Goal: Information Seeking & Learning: Check status

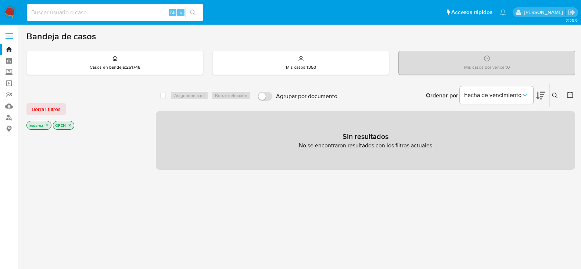
click at [114, 10] on input at bounding box center [115, 13] width 176 height 10
paste input "168404821"
type input "168404821"
click at [197, 13] on button "search-icon" at bounding box center [192, 12] width 15 height 10
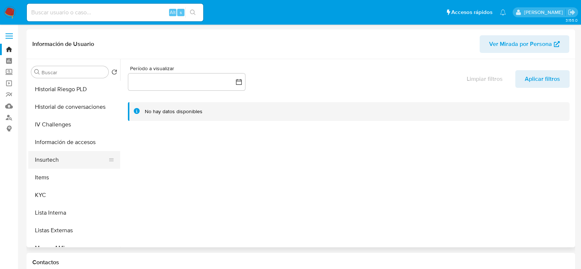
select select "10"
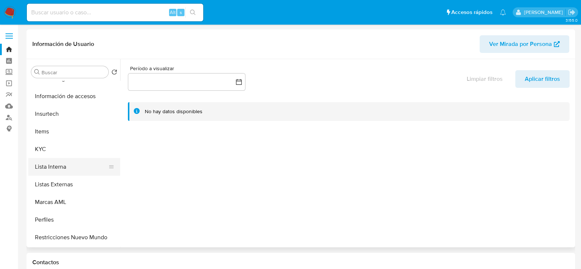
scroll to position [310, 0]
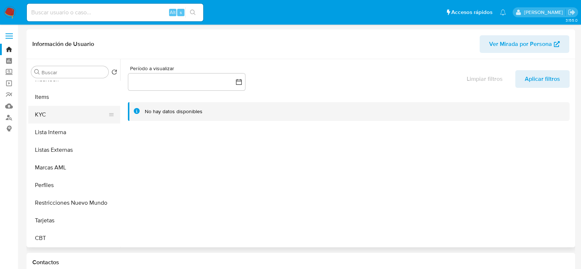
click at [69, 116] on button "KYC" at bounding box center [71, 115] width 86 height 18
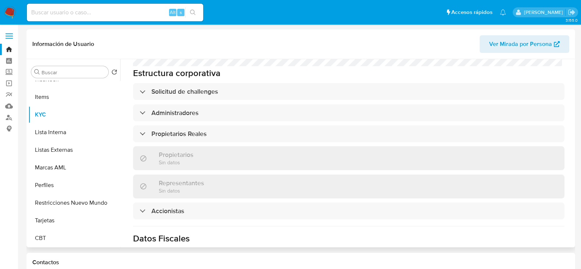
scroll to position [413, 0]
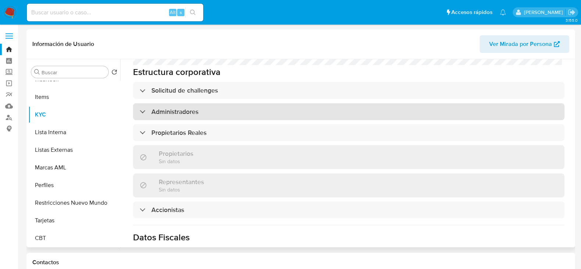
click at [199, 103] on div "Administradores" at bounding box center [348, 111] width 431 height 17
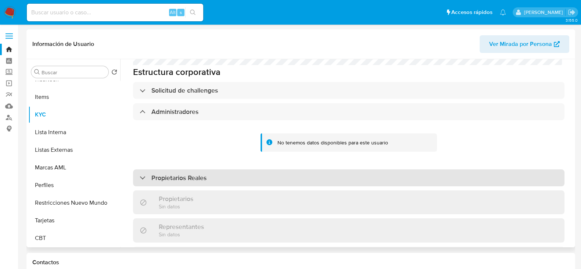
click at [186, 174] on h3 "Propietarios Reales" at bounding box center [178, 178] width 55 height 8
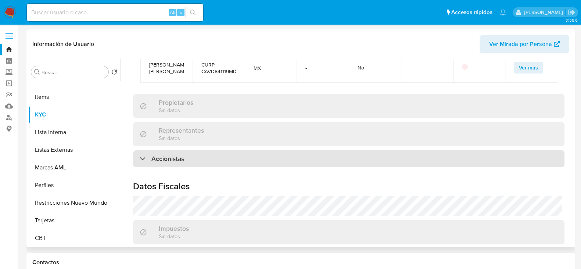
scroll to position [643, 0]
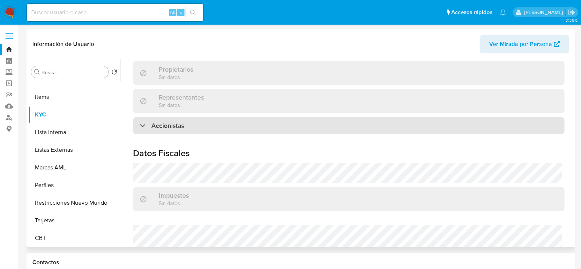
click at [182, 122] on h3 "Accionistas" at bounding box center [167, 126] width 33 height 8
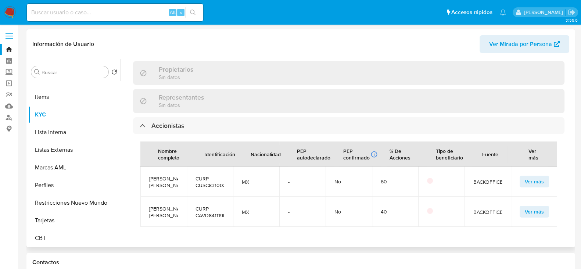
scroll to position [0, 0]
click at [142, 12] on input at bounding box center [115, 13] width 176 height 10
paste input "47011163"
type input "47011163"
click at [188, 12] on button "search-icon" at bounding box center [192, 12] width 15 height 10
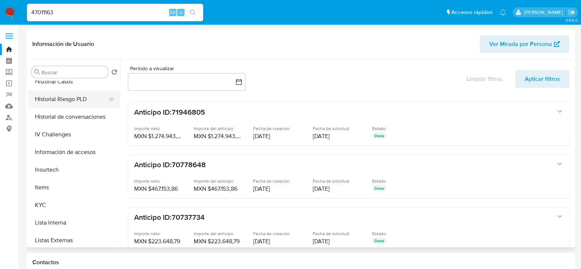
scroll to position [276, 0]
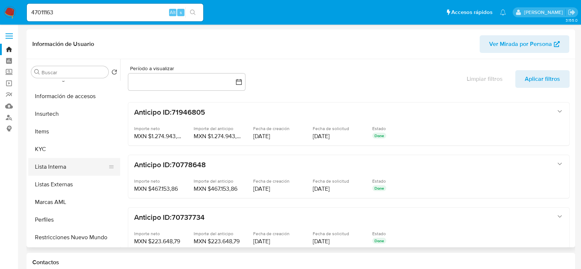
select select "10"
click at [64, 148] on button "KYC" at bounding box center [71, 149] width 86 height 18
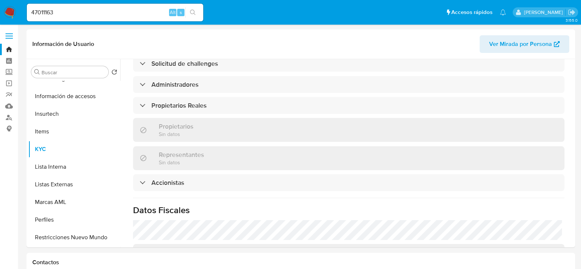
scroll to position [536, 0]
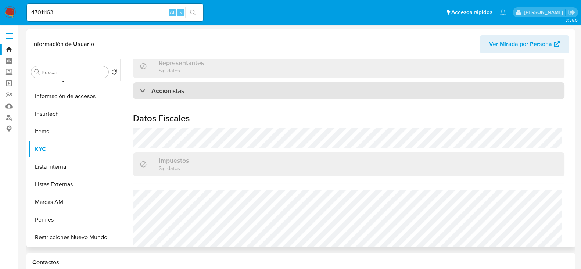
click at [206, 93] on div "Accionistas" at bounding box center [348, 90] width 431 height 17
